Goal: Transaction & Acquisition: Purchase product/service

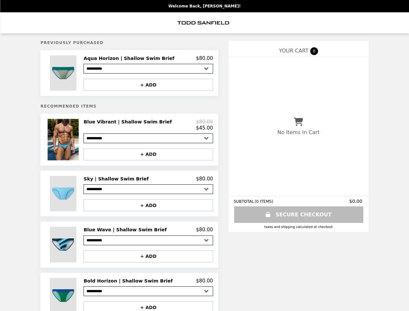
select select "*********"
click at [78, 74] on img at bounding box center [64, 72] width 28 height 35
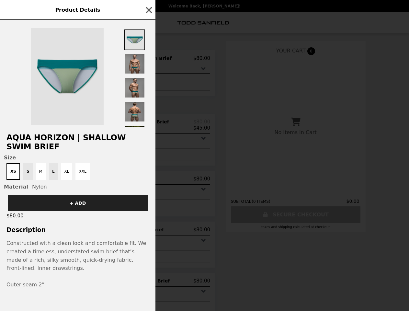
click at [148, 59] on div "Product Details Aqua Horizon | Shallow Swim Brief Size XS S M L XL XXL Material…" at bounding box center [204, 155] width 409 height 311
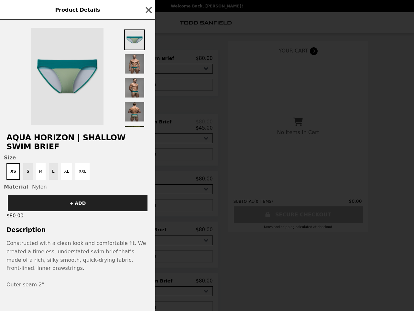
click at [148, 86] on div at bounding box center [77, 73] width 155 height 107
click at [80, 142] on h2 "Aqua Horizon | Shallow Swim Brief" at bounding box center [77, 142] width 155 height 18
click at [148, 127] on div "Product Details Aqua Horizon | Shallow Swim Brief Size XS S M L XL XXL Material…" at bounding box center [207, 155] width 414 height 311
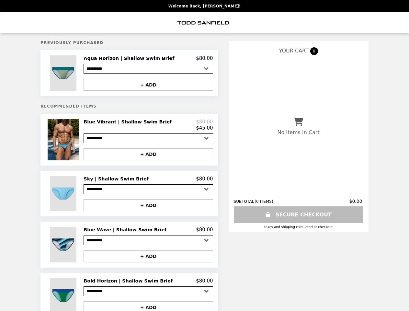
click at [148, 157] on button "+ ADD" at bounding box center [148, 154] width 129 height 12
click at [78, 196] on img at bounding box center [64, 193] width 28 height 35
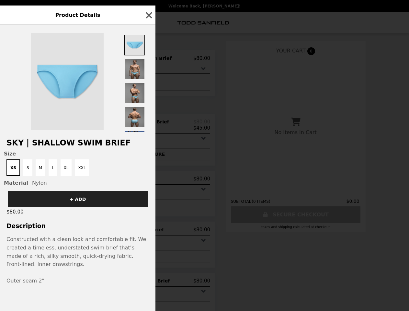
click at [148, 182] on div "Product Details Sky | Shallow Swim Brief Size XS S M L XL XXL Material Nylon + …" at bounding box center [204, 155] width 409 height 311
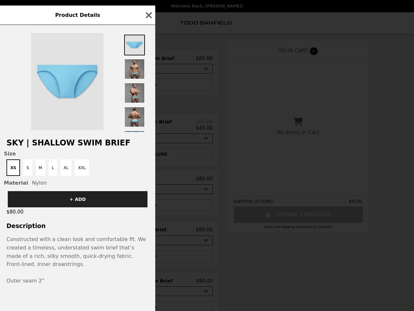
click at [148, 207] on div "+ ADD" at bounding box center [77, 196] width 155 height 21
click at [80, 248] on div "Product Details Sky | Shallow Swim Brief Size XS S M L XL XXL Material Nylon + …" at bounding box center [207, 155] width 414 height 311
